Goal: Task Accomplishment & Management: Use online tool/utility

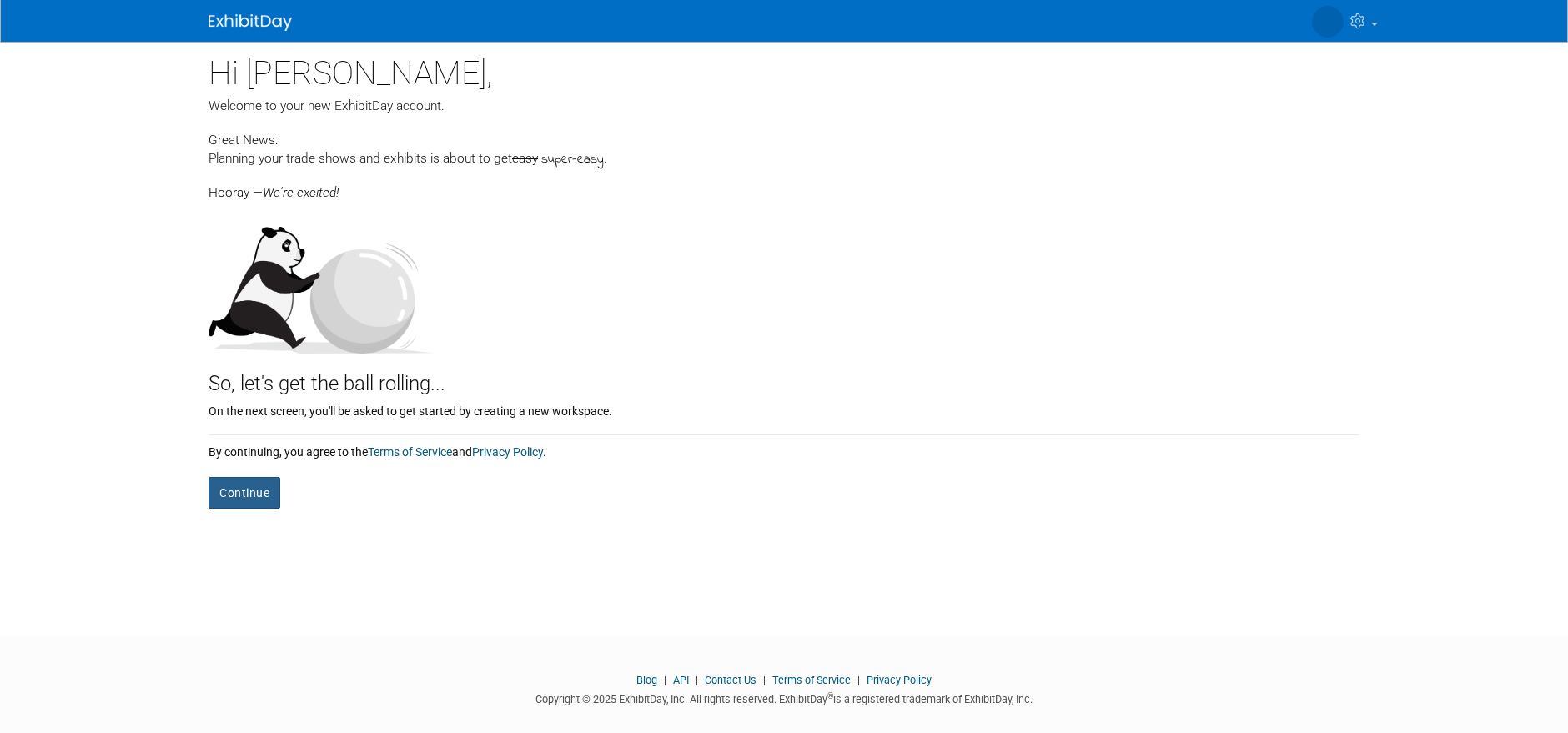
click at [236, 492] on button "Continue" at bounding box center [244, 493] width 72 height 31
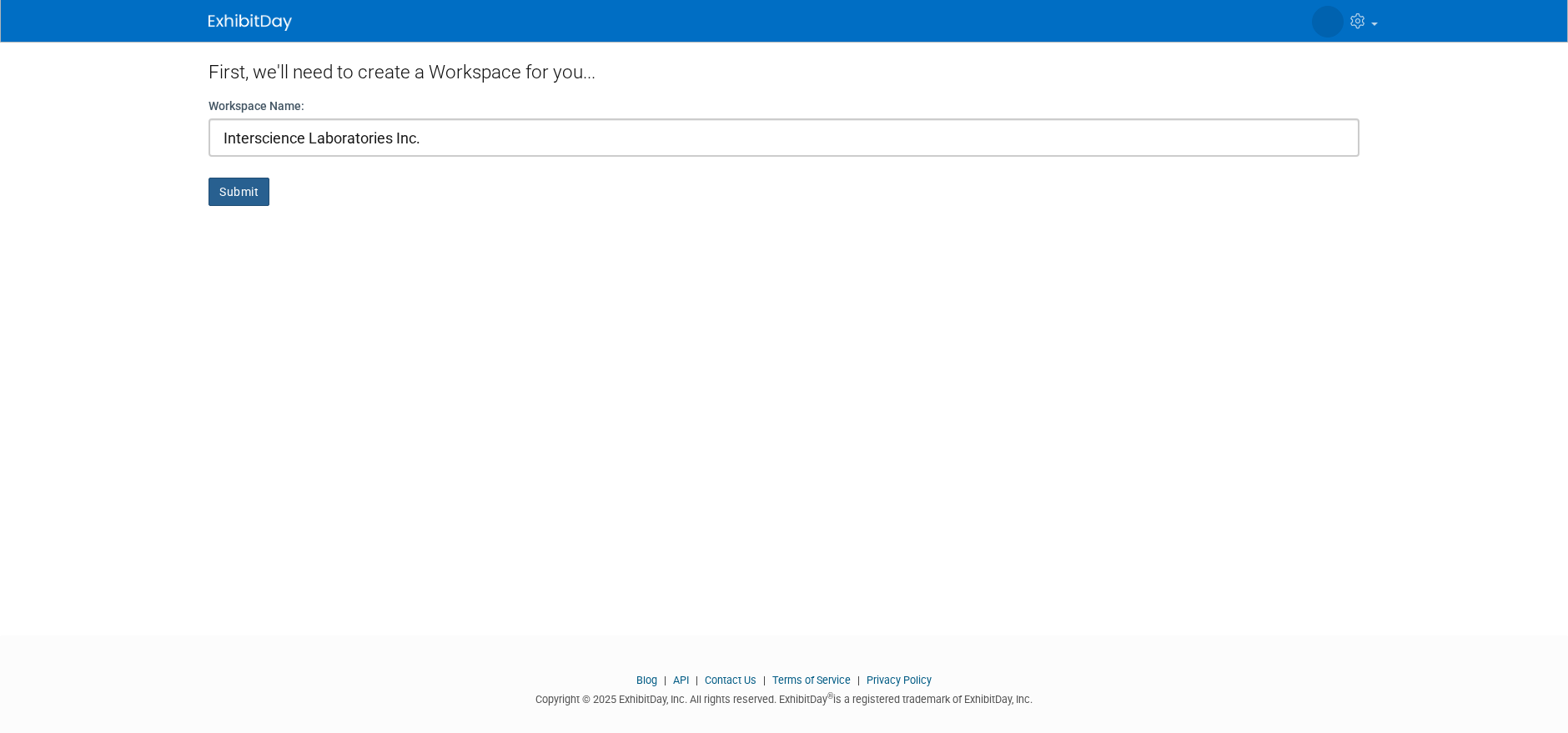
type input "Interscience Laboratories Inc."
click at [250, 182] on button "Submit" at bounding box center [239, 191] width 61 height 28
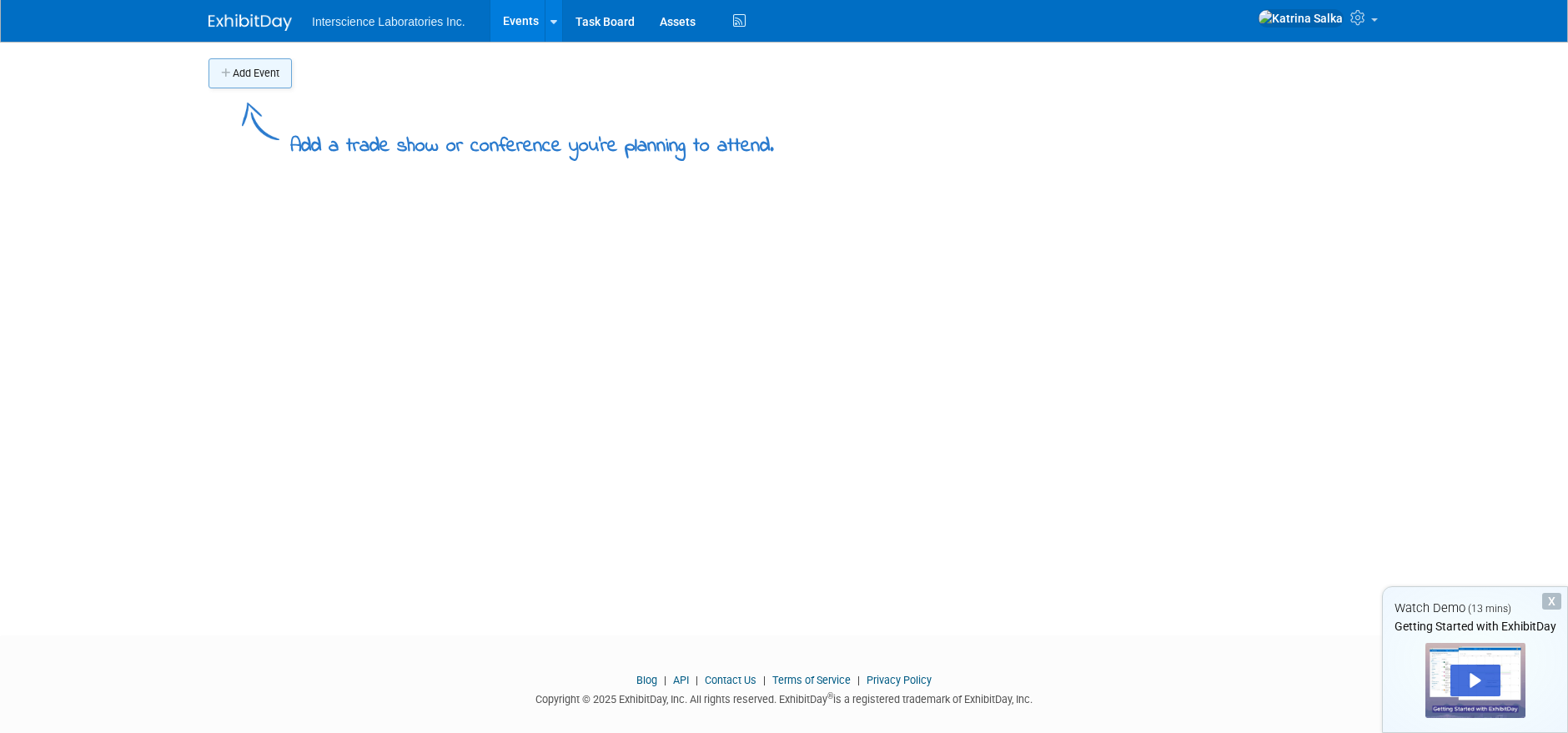
click at [256, 72] on button "Add Event" at bounding box center [250, 73] width 83 height 30
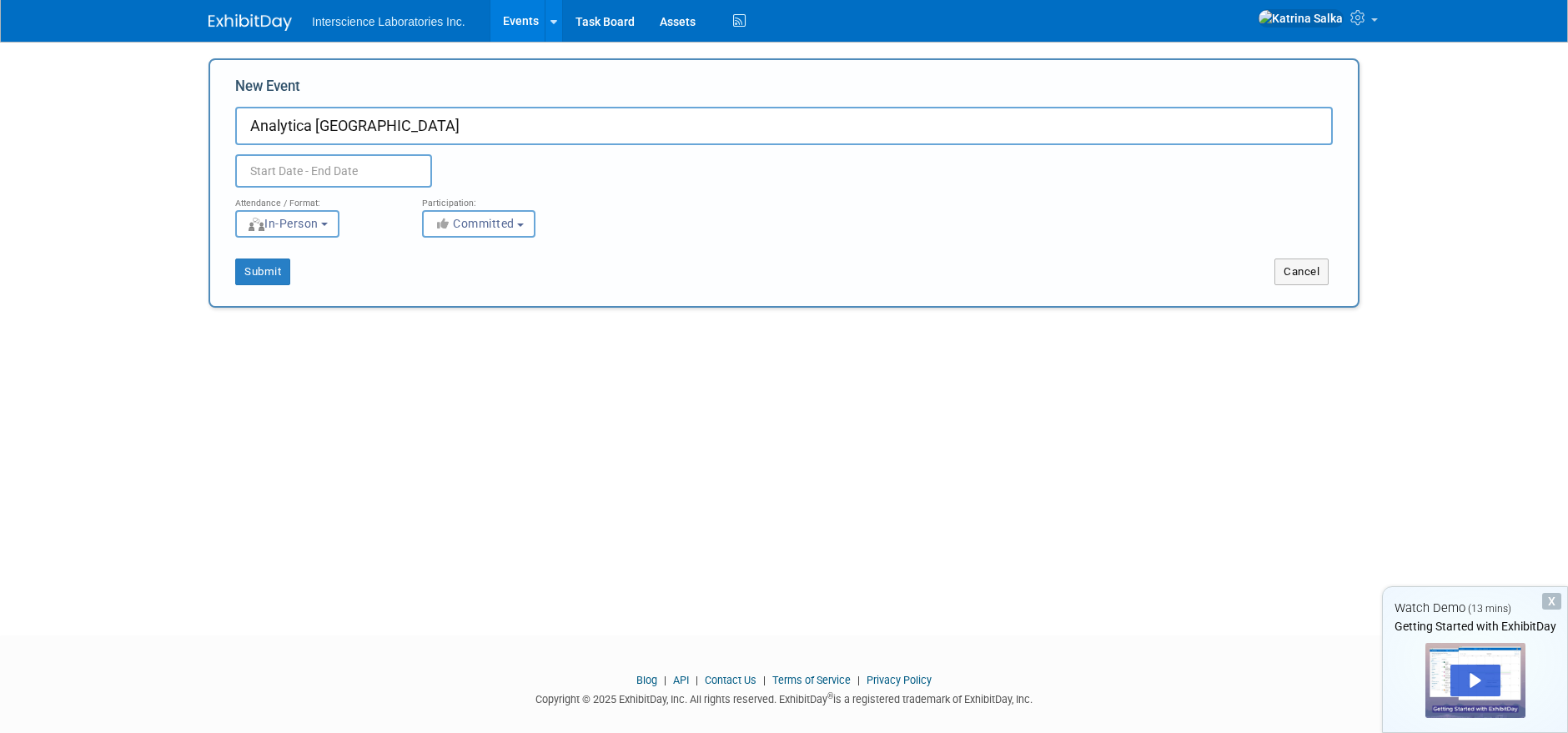
type input "Analytica [GEOGRAPHIC_DATA]"
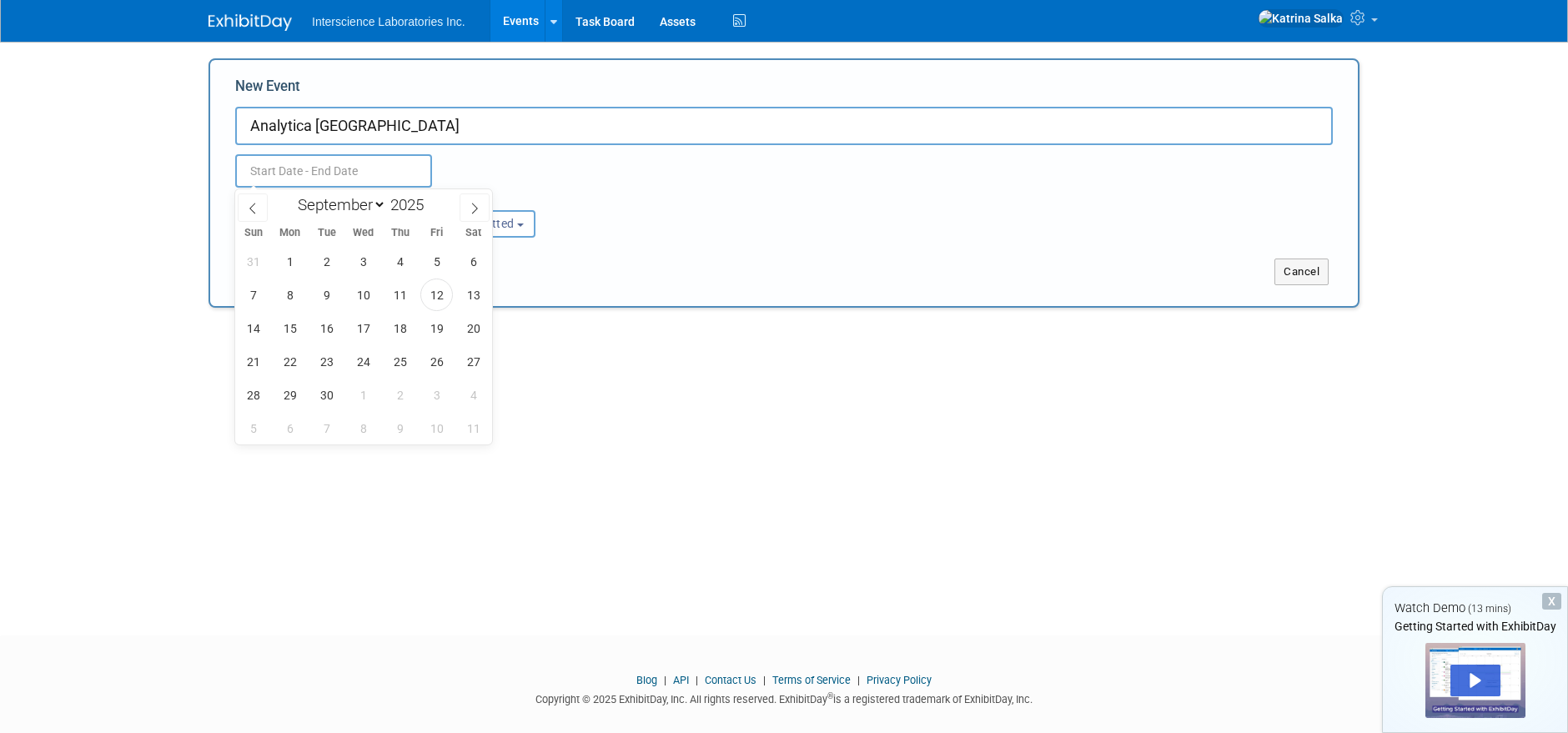
click at [294, 171] on input "text" at bounding box center [333, 171] width 197 height 33
click at [363, 290] on span "10" at bounding box center [363, 294] width 32 height 32
click at [433, 288] on span "12" at bounding box center [436, 294] width 32 height 32
type input "[DATE] to [DATE]"
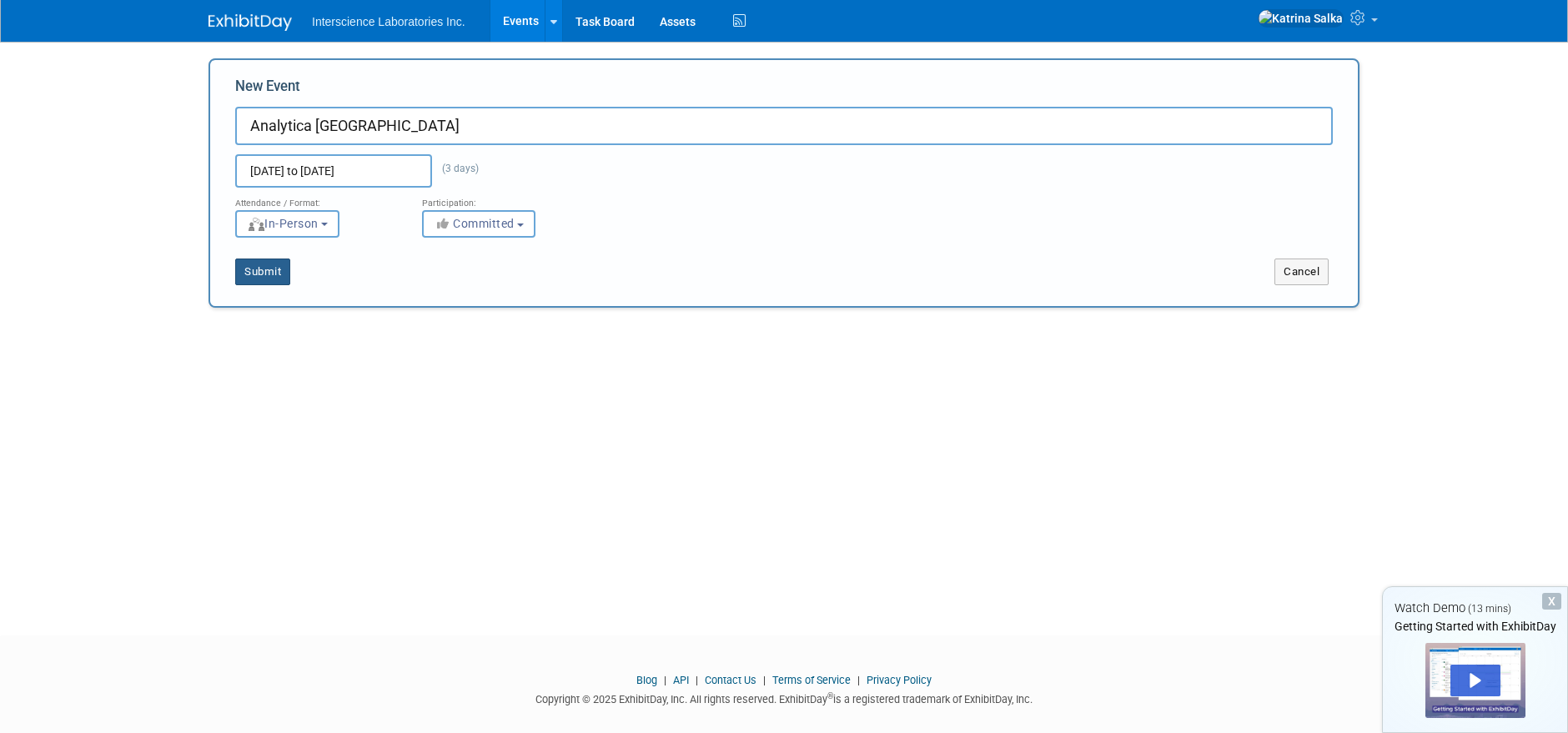
click at [263, 269] on button "Submit" at bounding box center [263, 271] width 55 height 26
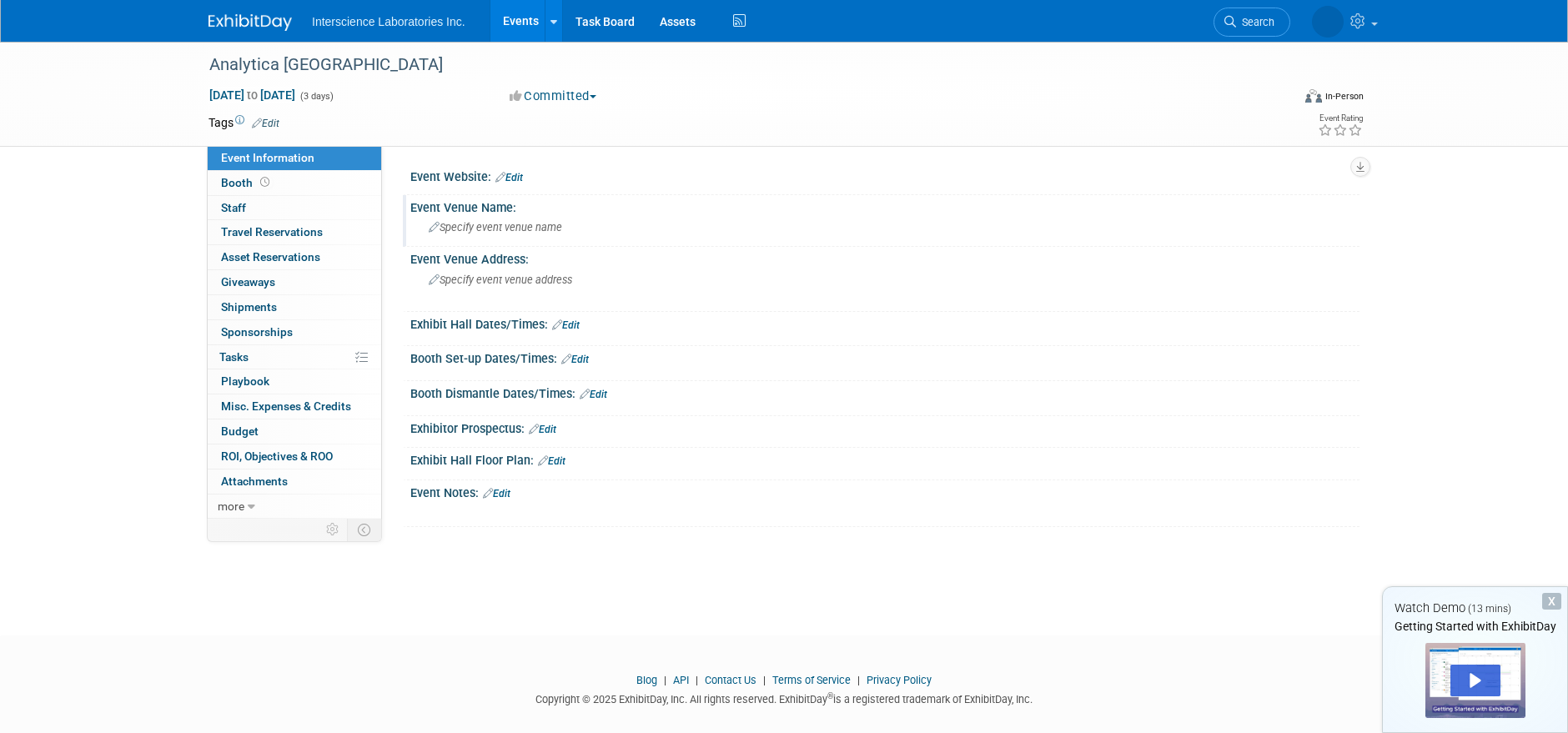
click at [486, 209] on div "Event Venue Name:" at bounding box center [885, 205] width 950 height 21
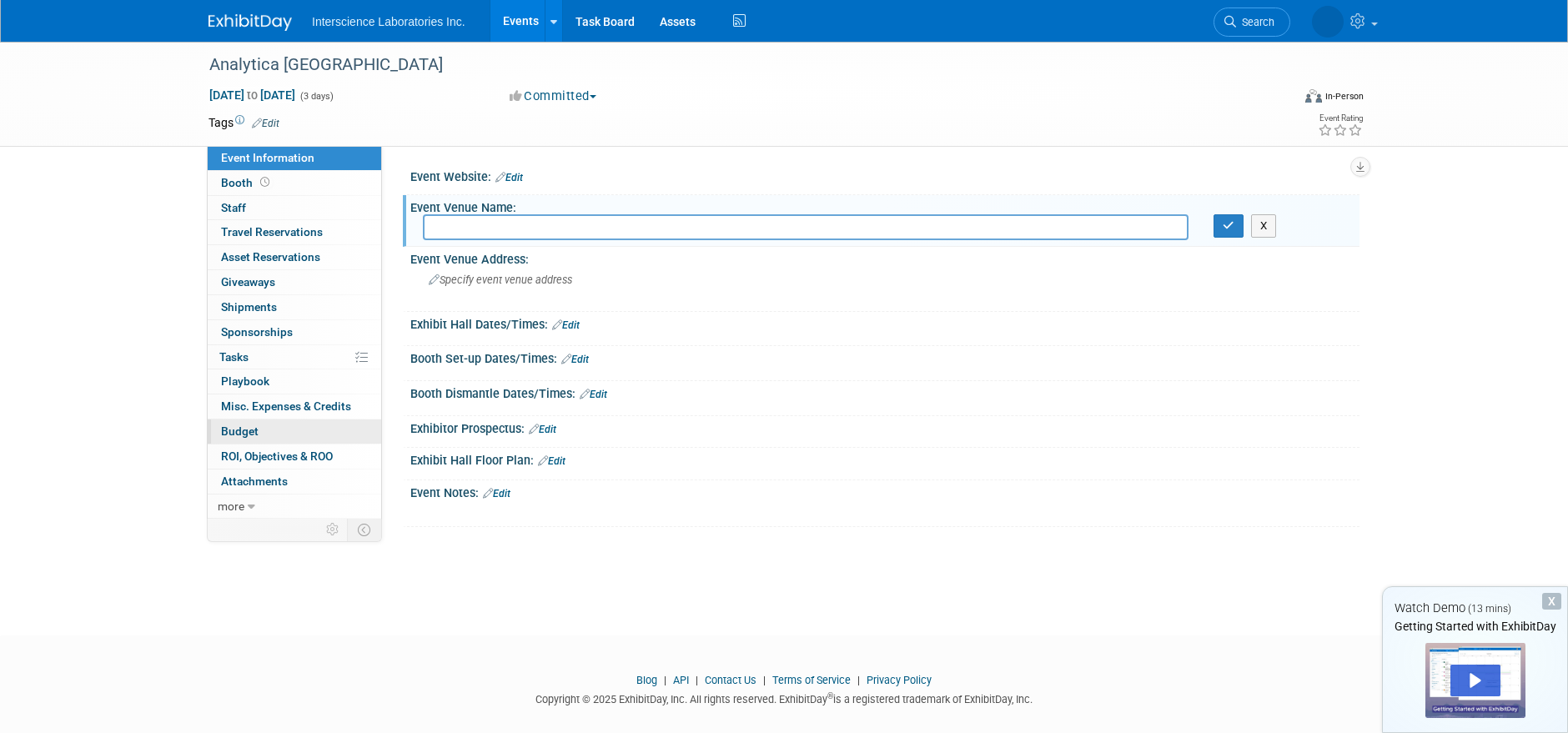
click at [246, 429] on span "Budget" at bounding box center [240, 431] width 37 height 14
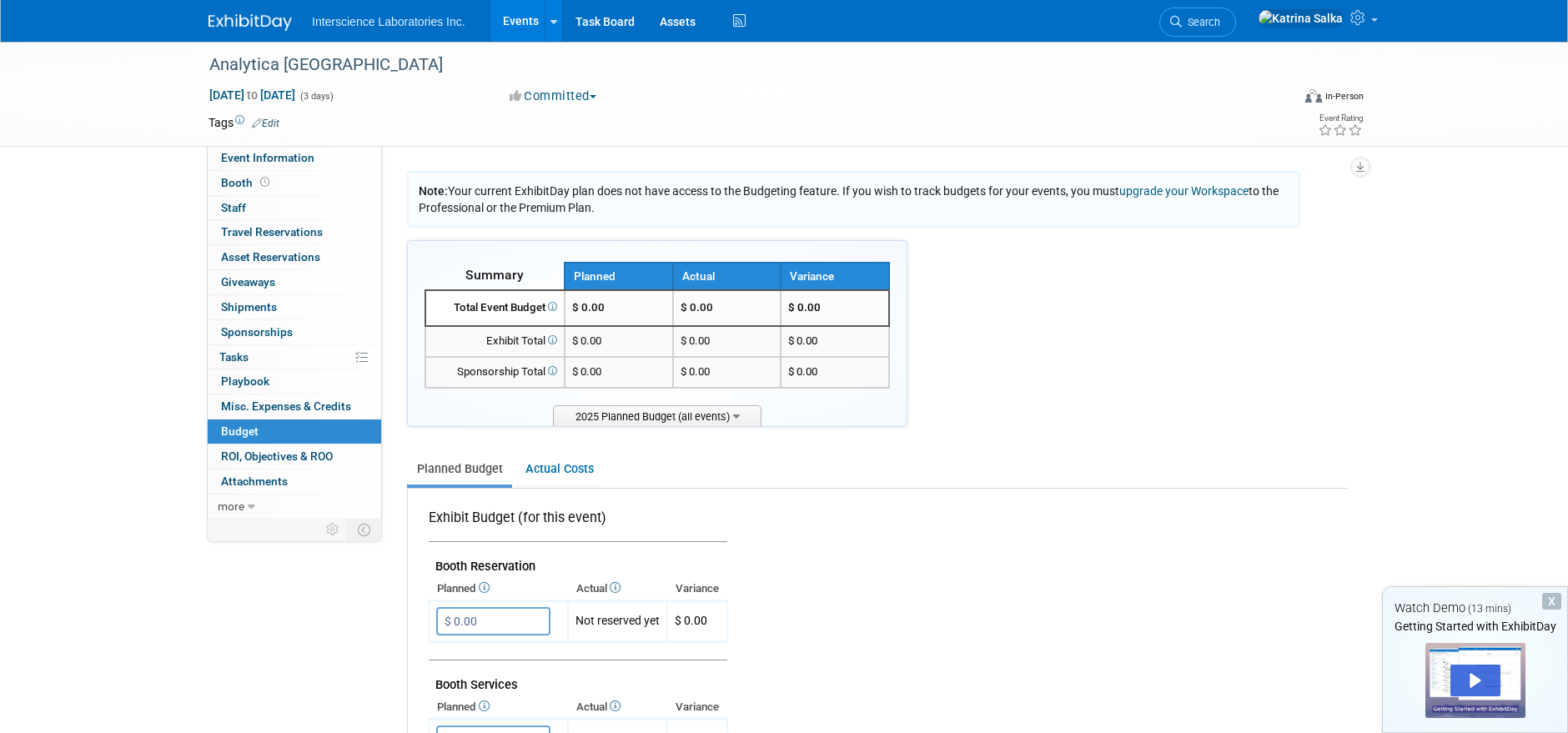
click at [591, 311] on span "$ 0.00" at bounding box center [588, 307] width 32 height 13
click at [660, 415] on span "2025 Planned Budget (all events)" at bounding box center [657, 415] width 209 height 21
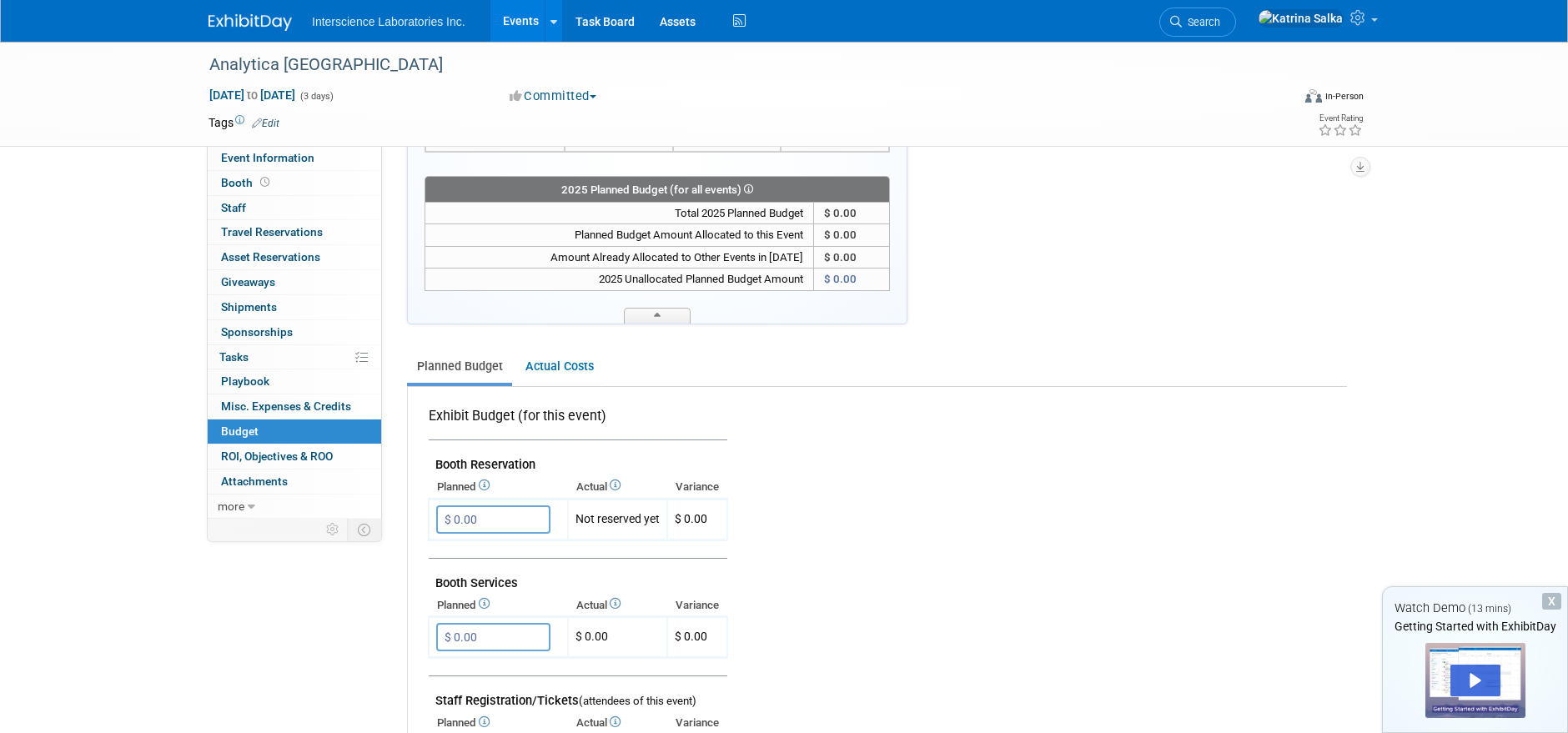
scroll to position [462, 0]
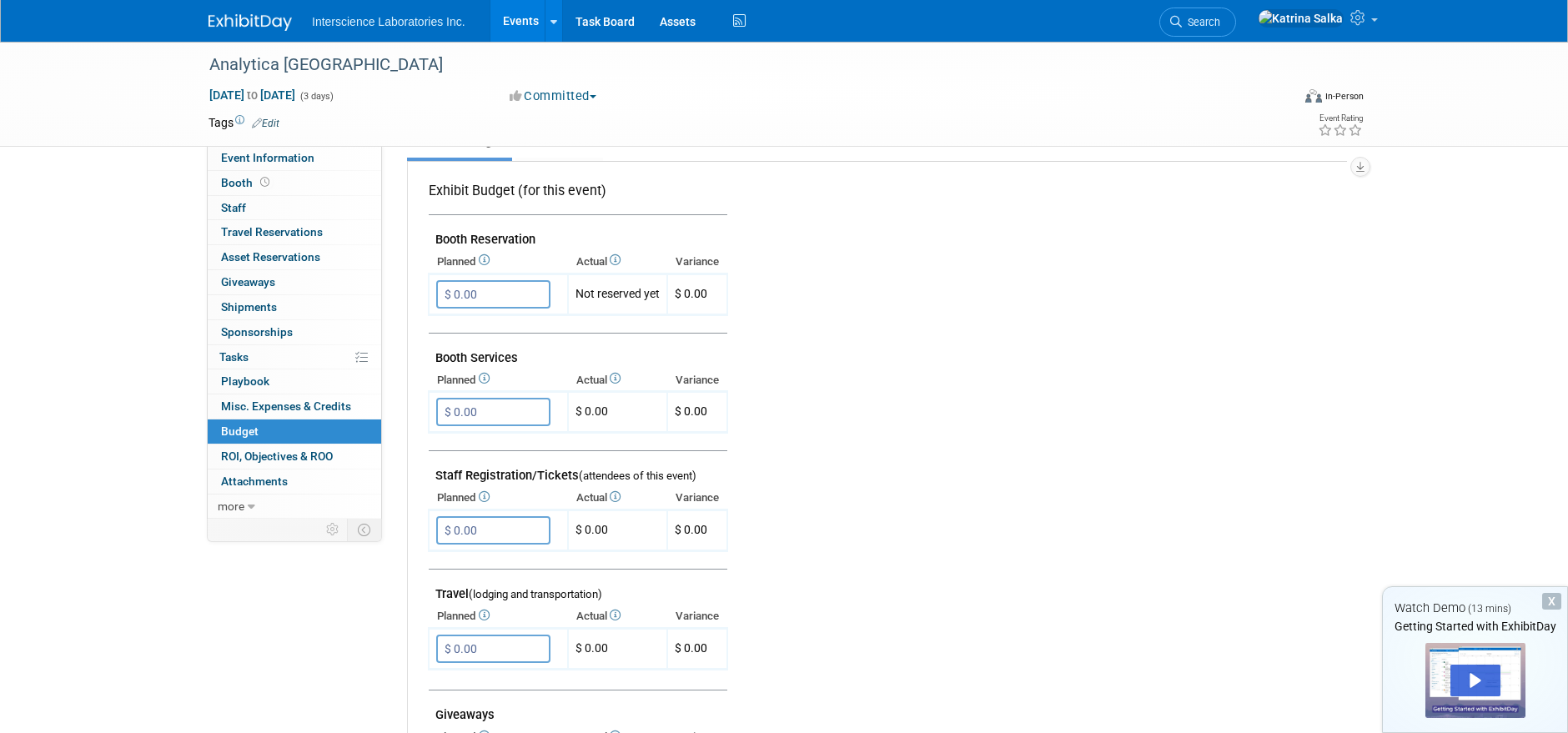
click at [1551, 596] on div "X" at bounding box center [1552, 601] width 20 height 17
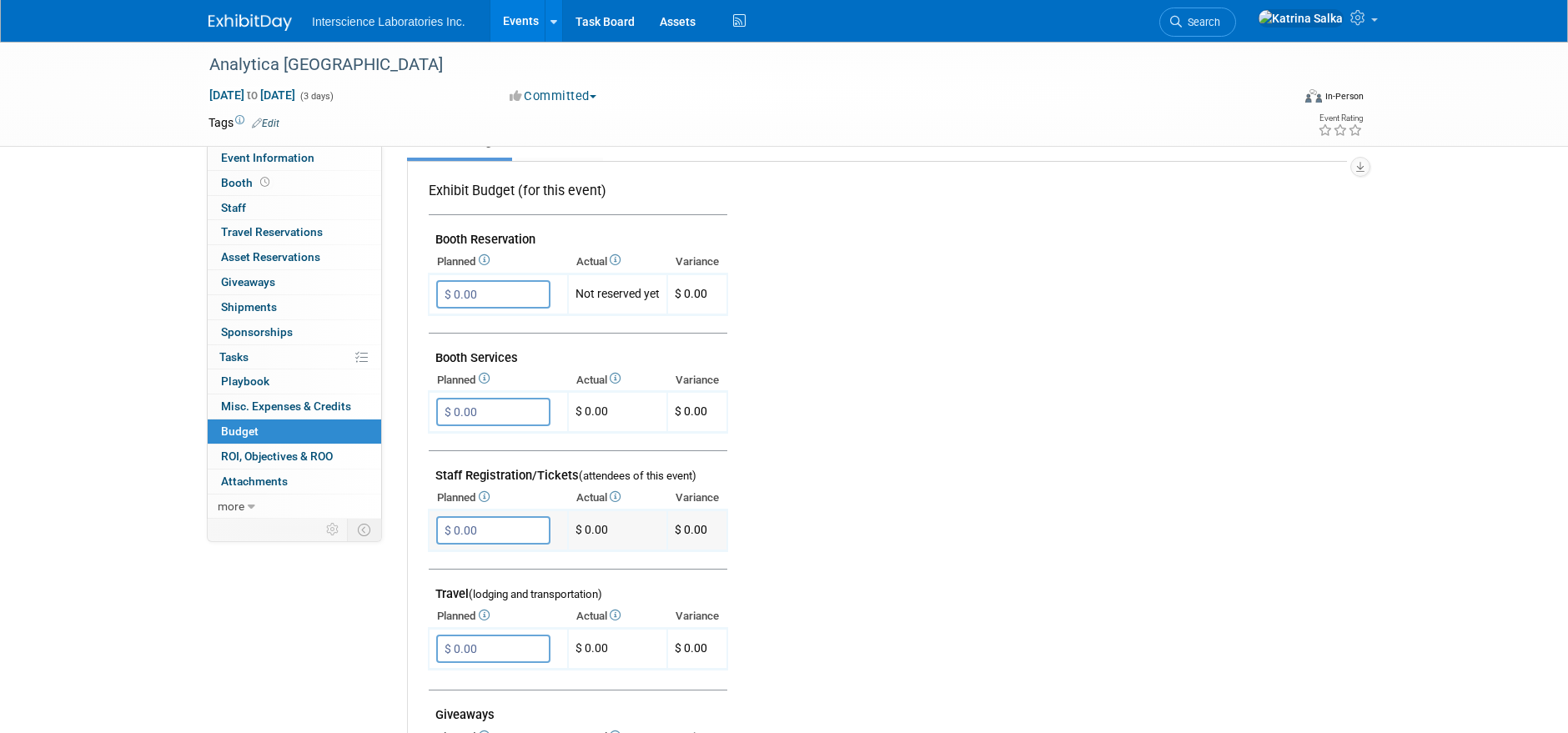
click at [462, 531] on input "$ 0.00" at bounding box center [493, 530] width 115 height 28
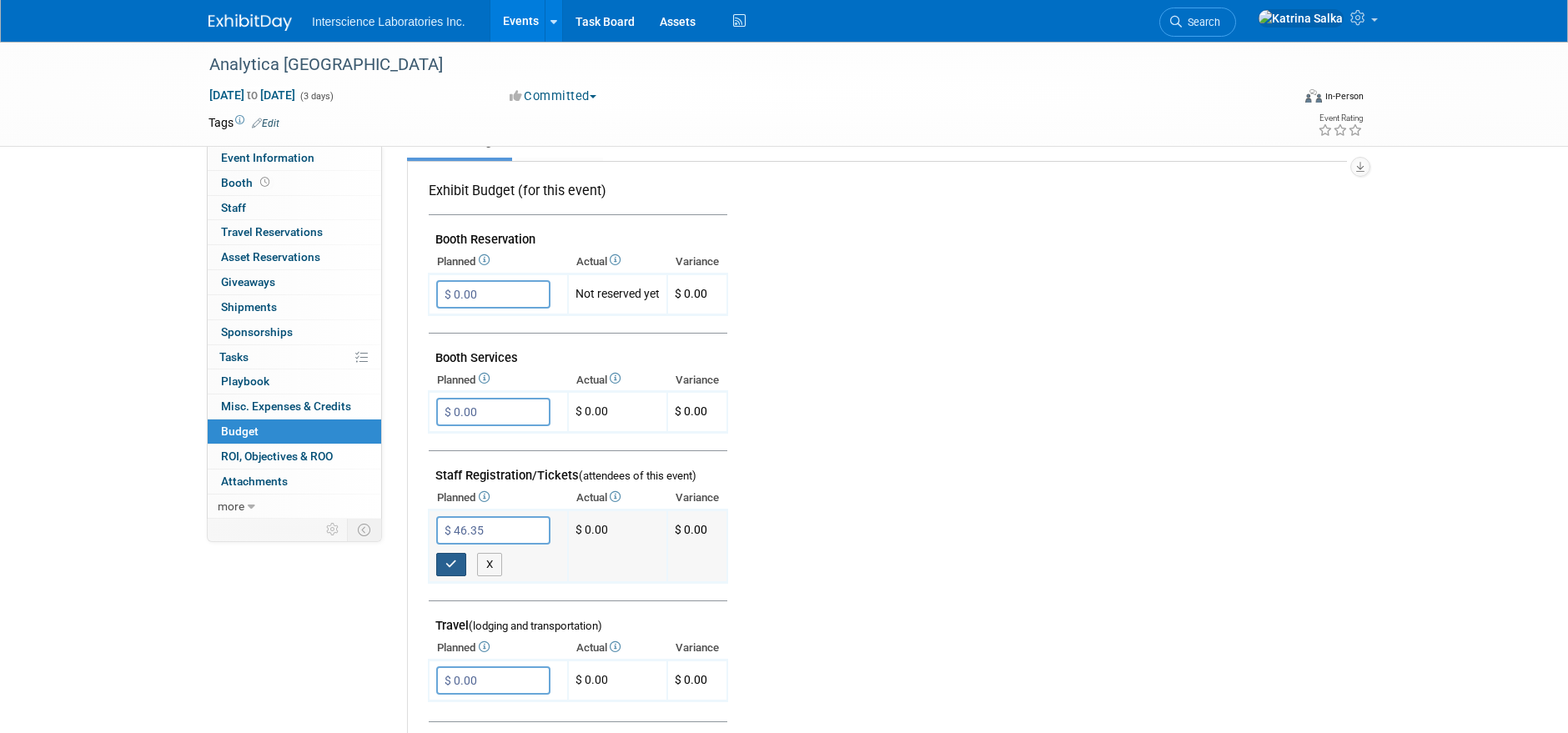
click at [451, 562] on icon "button" at bounding box center [451, 563] width 12 height 11
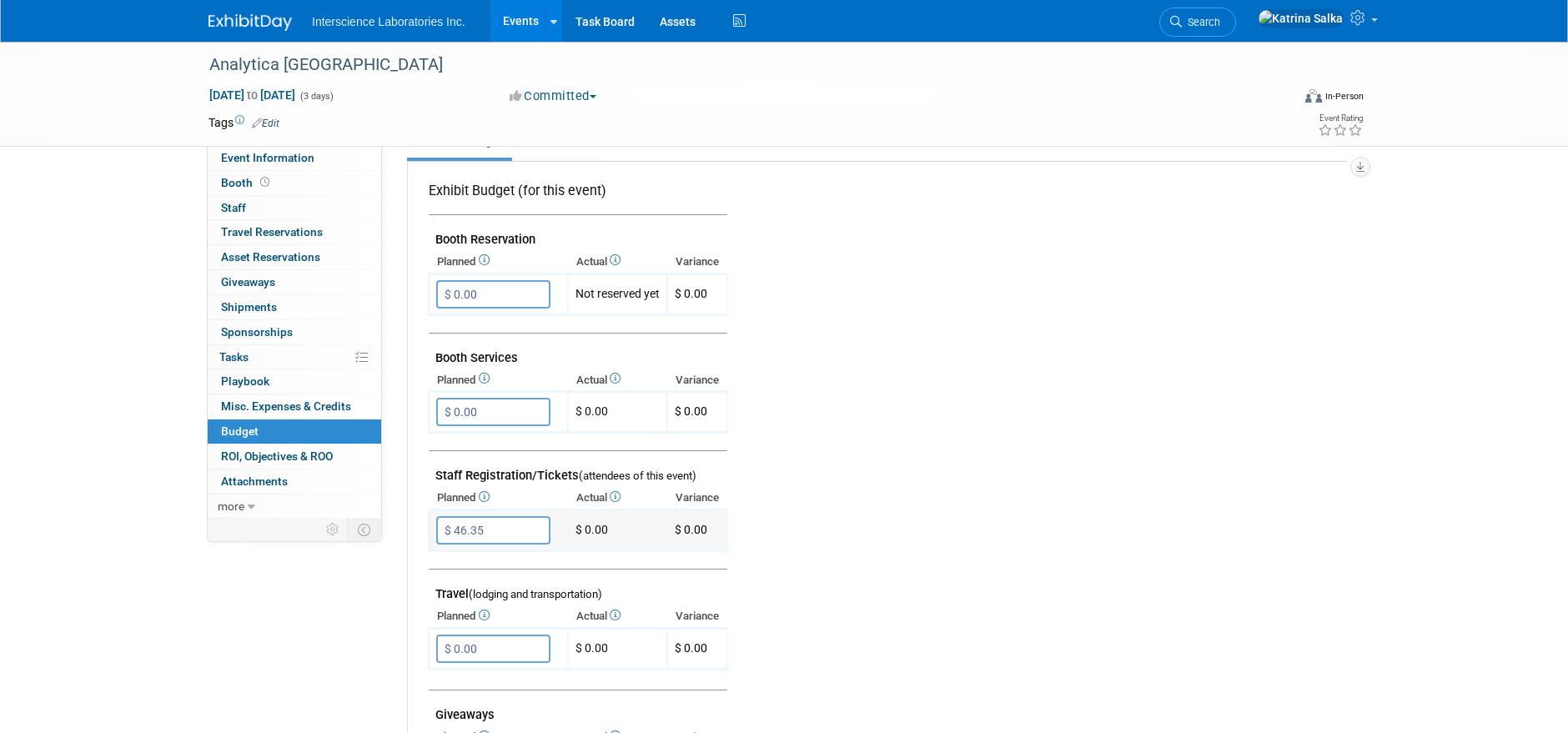
type input "$ 0.00"
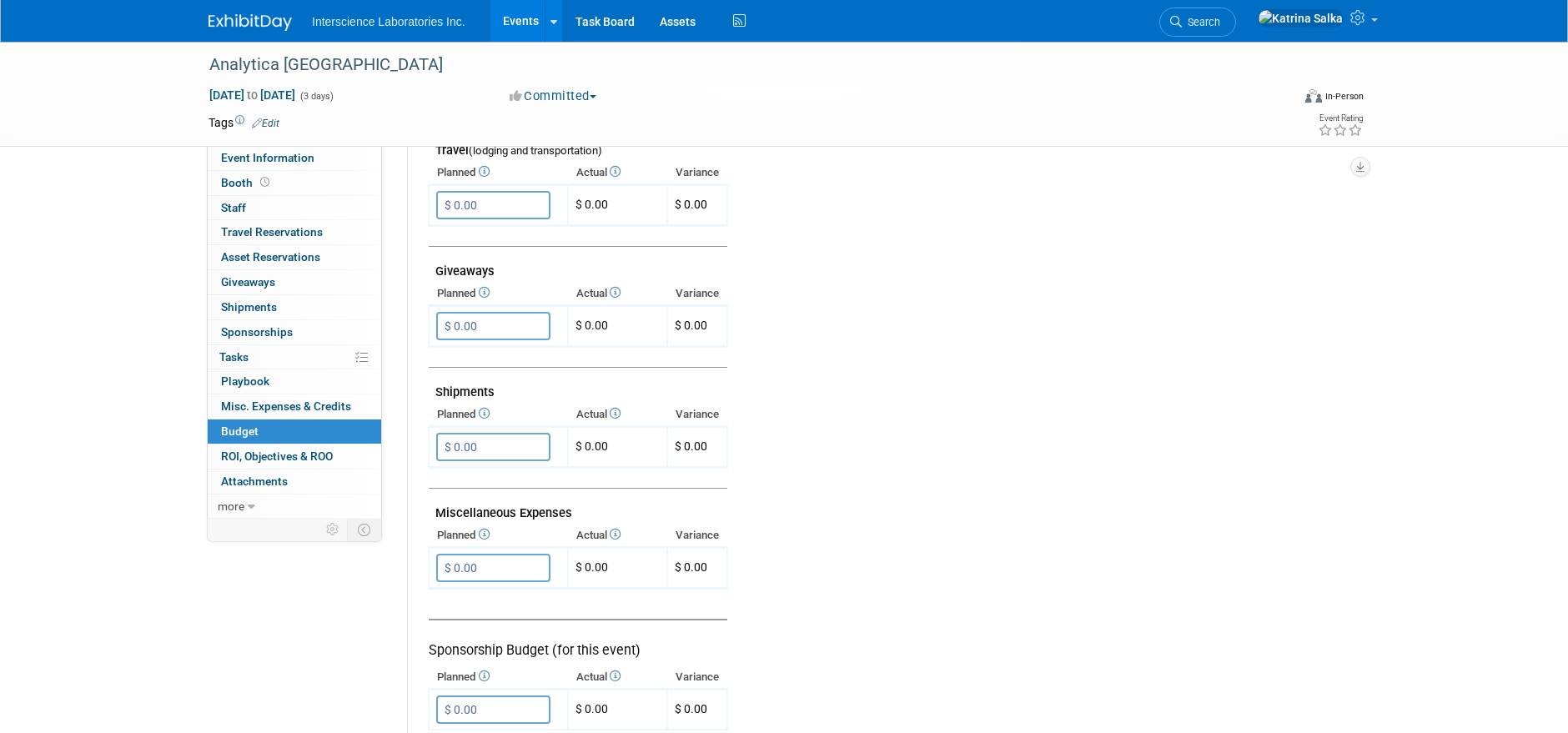
scroll to position [908, 0]
